Goal: Transaction & Acquisition: Subscribe to service/newsletter

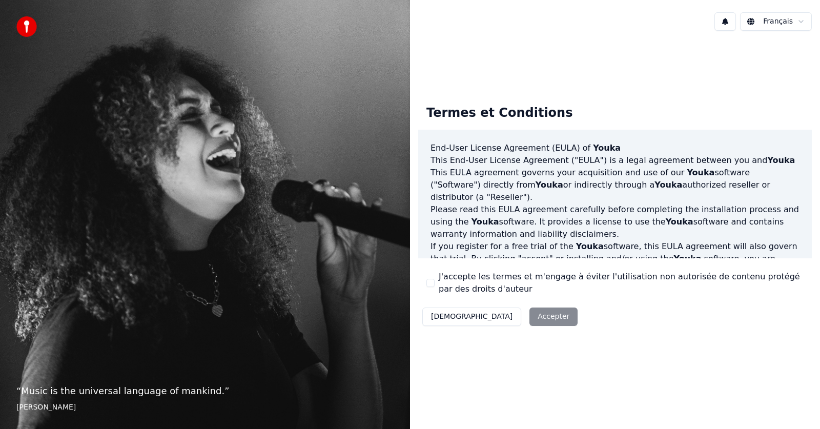
click at [503, 314] on div "Décliner Accepter" at bounding box center [500, 317] width 164 height 27
click at [432, 278] on div "J'accepte les termes et m'engage à éviter l'utilisation non autorisée de conten…" at bounding box center [615, 283] width 377 height 25
click at [432, 277] on div "J'accepte les termes et m'engage à éviter l'utilisation non autorisée de conten…" at bounding box center [615, 283] width 377 height 25
click at [427, 284] on button "J'accepte les termes et m'engage à éviter l'utilisation non autorisée de conten…" at bounding box center [431, 283] width 8 height 8
click at [530, 315] on button "Accepter" at bounding box center [554, 317] width 48 height 18
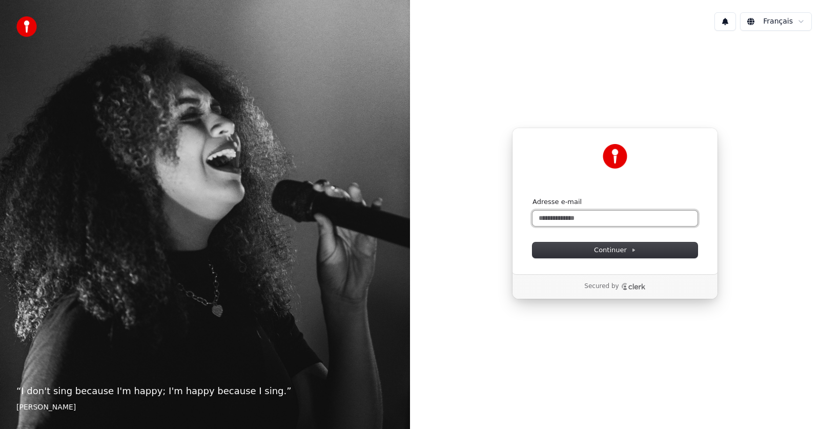
click at [562, 219] on input "Adresse e-mail" at bounding box center [615, 218] width 165 height 15
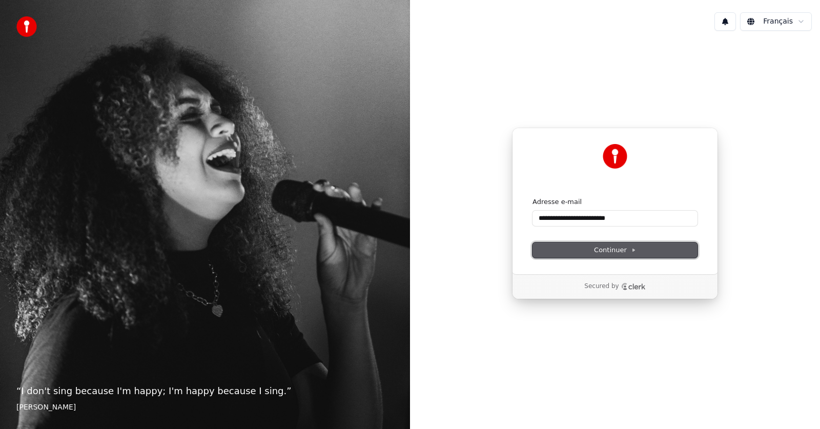
click at [608, 249] on span "Continuer" at bounding box center [615, 250] width 42 height 9
type input "**********"
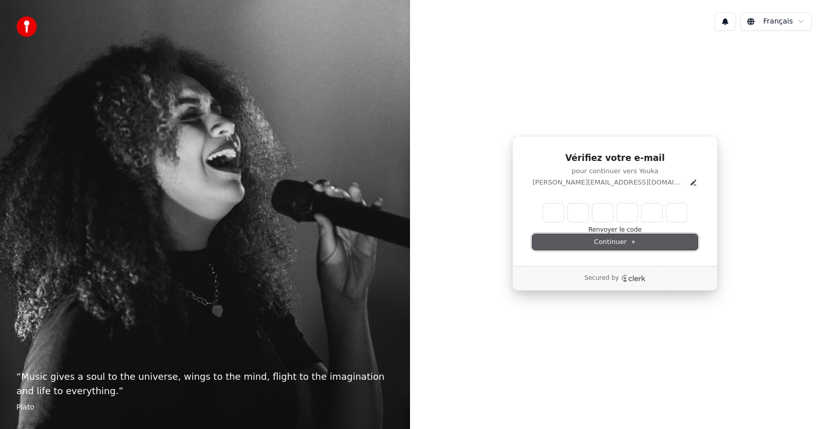
click at [622, 241] on span "Continuer" at bounding box center [615, 241] width 42 height 9
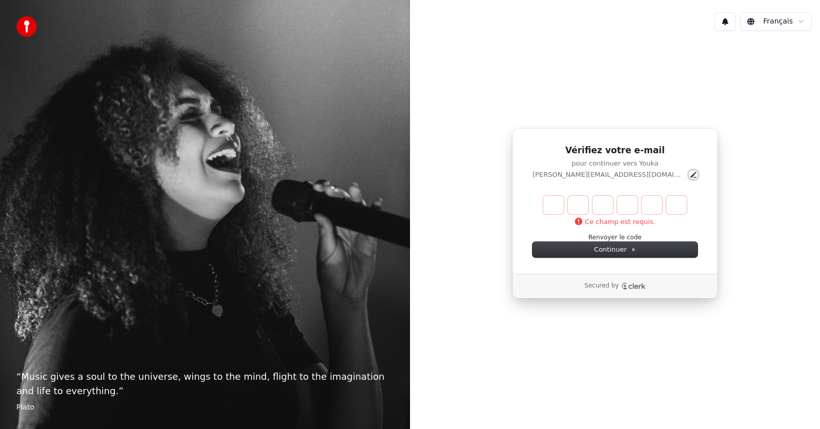
click at [690, 176] on icon "Edit" at bounding box center [694, 175] width 8 height 8
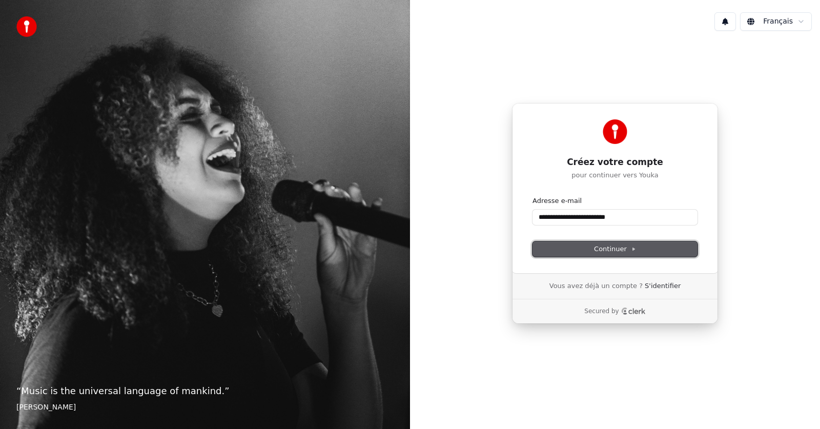
click at [611, 248] on span "Continuer" at bounding box center [615, 249] width 42 height 9
type input "**********"
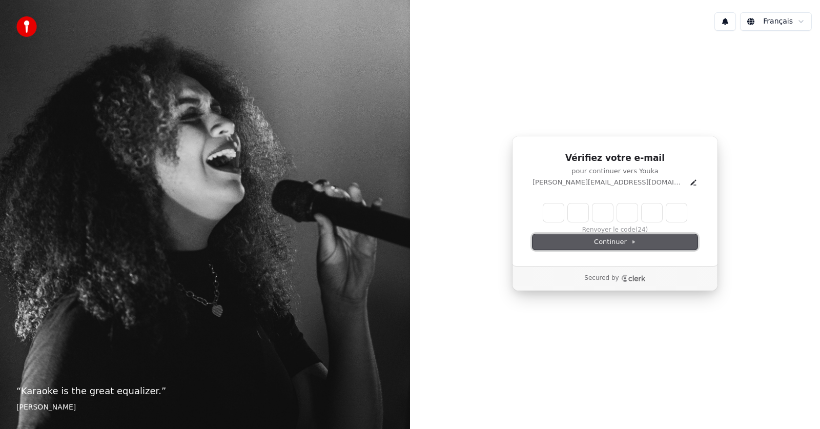
click at [619, 244] on span "Continuer" at bounding box center [615, 241] width 42 height 9
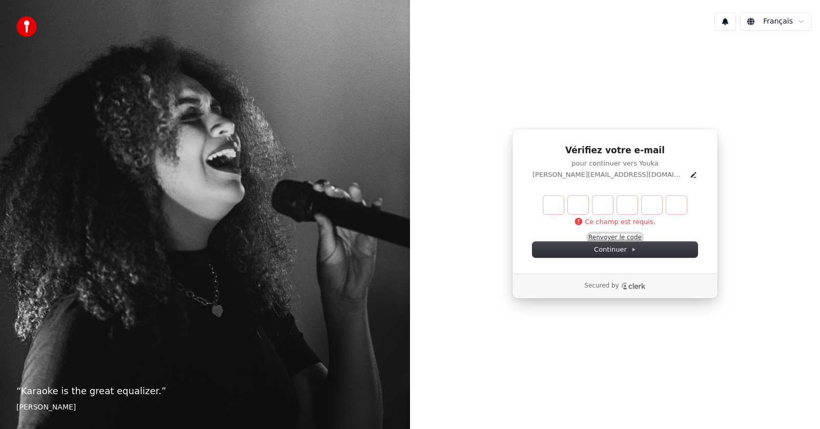
click at [617, 237] on button "Renvoyer le code" at bounding box center [615, 238] width 53 height 8
click at [558, 212] on input "Enter verification code" at bounding box center [616, 205] width 144 height 18
click at [735, 223] on div "Vérifiez votre e-mail pour continuer vers Youka corinne.bidault@nordnet.fr Ce c…" at bounding box center [615, 213] width 410 height 349
click at [553, 208] on input "Enter verification code" at bounding box center [626, 205] width 164 height 18
paste input "******"
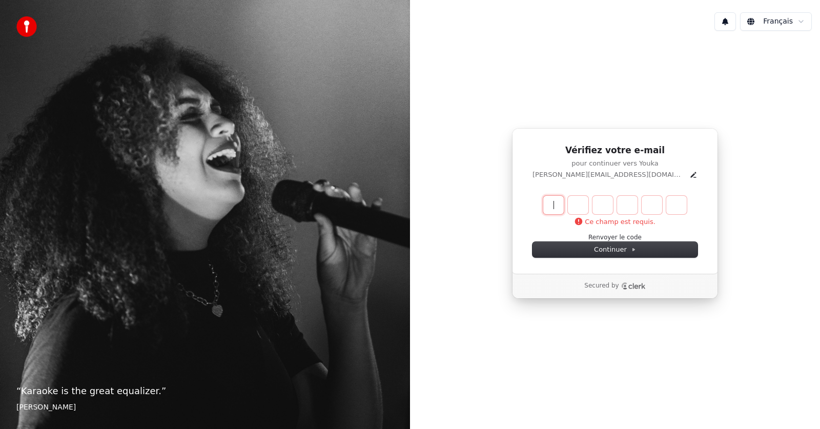
type input "******"
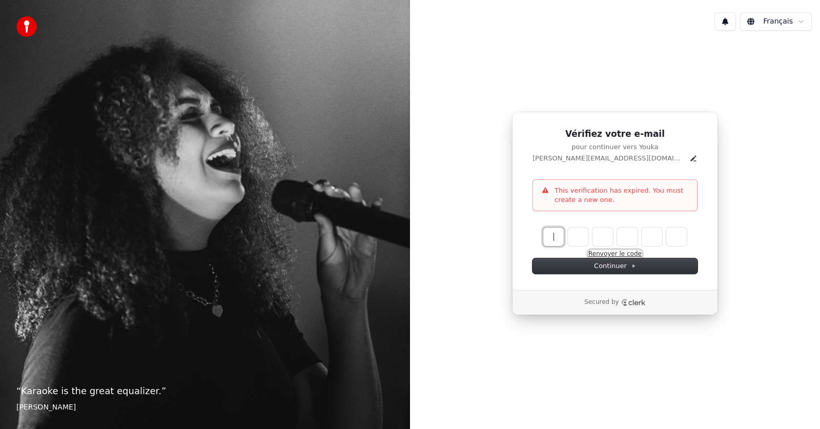
click at [608, 255] on button "Renvoyer le code" at bounding box center [615, 254] width 53 height 8
click at [611, 266] on span "Continuer" at bounding box center [615, 266] width 42 height 9
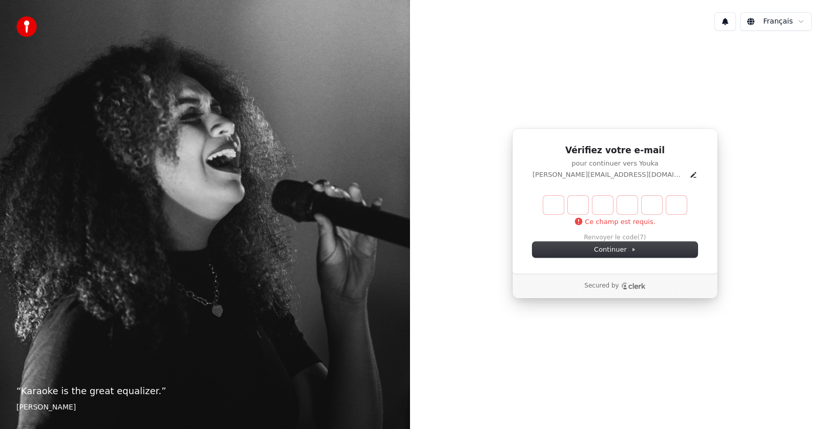
click at [563, 201] on input "Enter verification code" at bounding box center [626, 205] width 164 height 18
paste input "******"
type input "******"
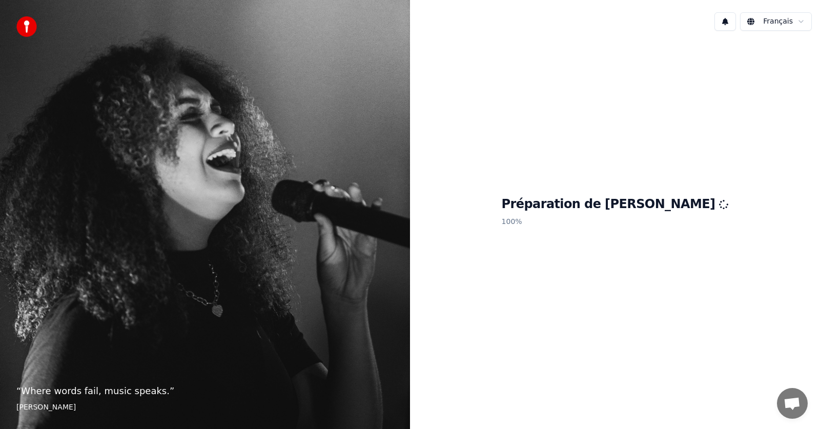
click at [592, 234] on div "Préparation de Youka 100 %" at bounding box center [615, 213] width 410 height 349
click at [678, 202] on h1 "Préparation de [PERSON_NAME]" at bounding box center [615, 204] width 227 height 16
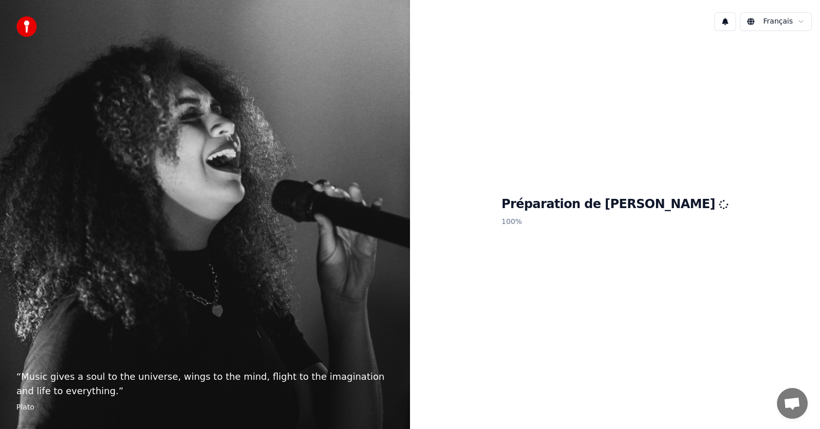
click at [514, 344] on div "Préparation de Youka 100 %" at bounding box center [615, 213] width 410 height 349
click at [657, 208] on h1 "Préparation de [PERSON_NAME]" at bounding box center [615, 204] width 227 height 16
click at [653, 285] on div "Préparation de Youka 100 %" at bounding box center [615, 213] width 410 height 349
click at [794, 400] on span "Ouvrir le chat" at bounding box center [792, 404] width 17 height 14
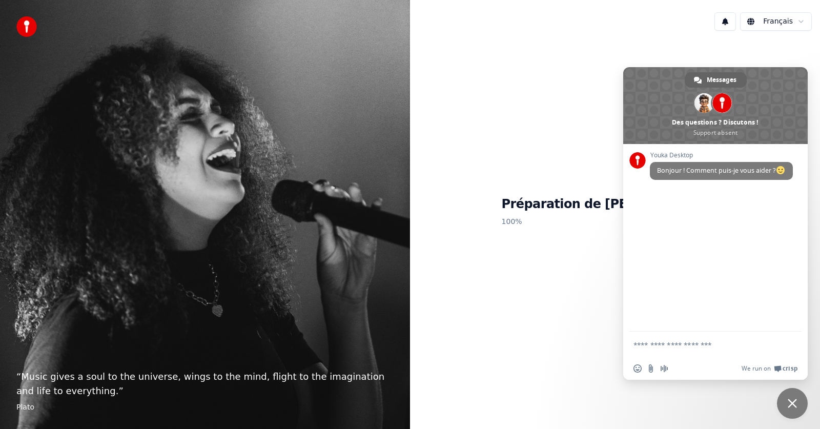
click at [531, 352] on div "Préparation de Youka 100 %" at bounding box center [615, 213] width 410 height 349
click at [579, 151] on div "Préparation de Youka 100 %" at bounding box center [615, 213] width 410 height 349
click at [790, 401] on span "Fermer le chat" at bounding box center [792, 403] width 9 height 9
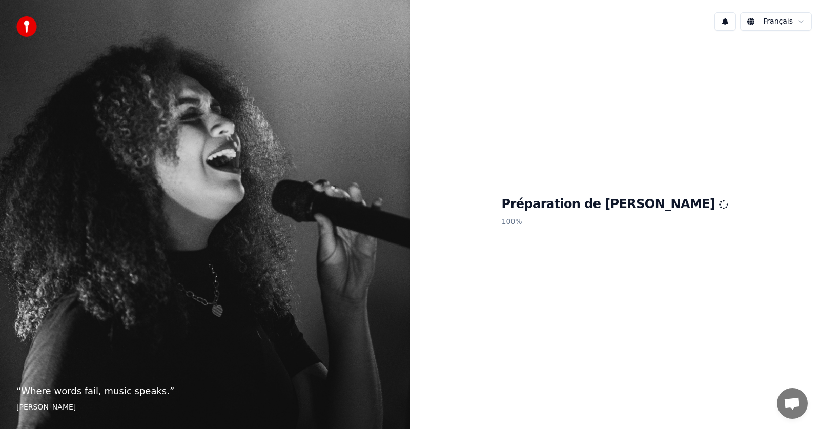
click at [611, 204] on h1 "Préparation de [PERSON_NAME]" at bounding box center [615, 204] width 227 height 16
click at [679, 204] on div "Préparation de Youka 100 %" at bounding box center [615, 213] width 410 height 349
click at [25, 18] on img at bounding box center [26, 26] width 21 height 21
click at [163, 0] on div "“ Karaoke is the great equalizer. ” Aisha Tyler" at bounding box center [205, 214] width 410 height 429
click at [145, 0] on div "“ Karaoke is the great equalizer. ” Aisha Tyler" at bounding box center [205, 214] width 410 height 429
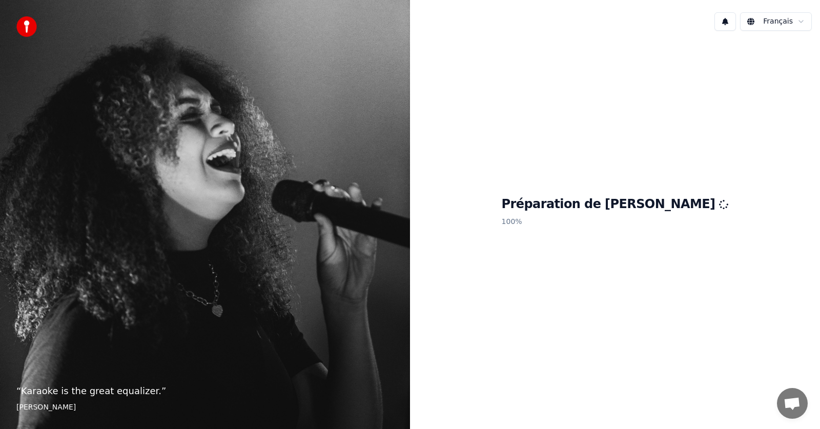
click at [719, 203] on icon at bounding box center [724, 204] width 10 height 10
click at [719, 203] on icon at bounding box center [723, 204] width 9 height 9
click at [719, 203] on icon at bounding box center [724, 204] width 10 height 10
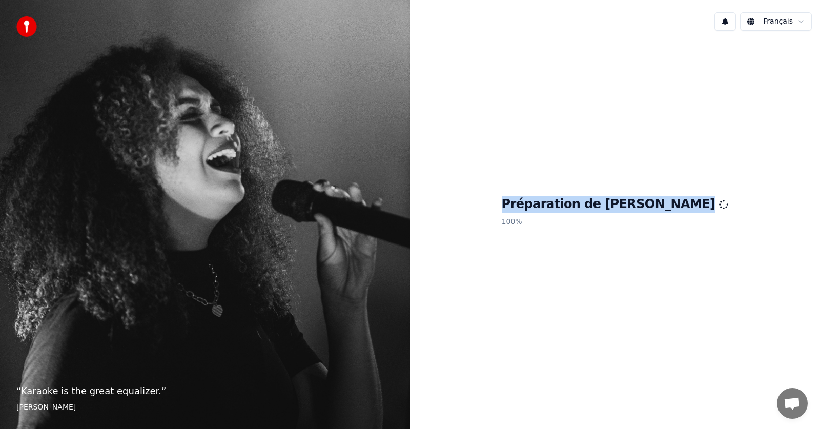
click at [719, 203] on icon at bounding box center [724, 204] width 10 height 10
click at [649, 207] on h1 "Préparation de [PERSON_NAME]" at bounding box center [615, 204] width 227 height 16
